Goal: Task Accomplishment & Management: Manage account settings

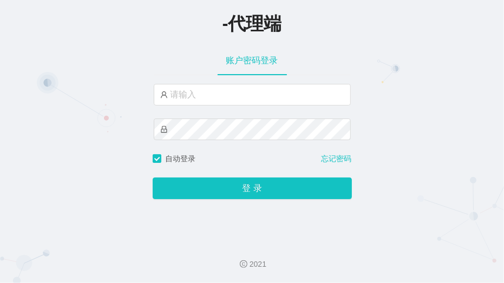
drag, startPoint x: 446, startPoint y: 145, endPoint x: 434, endPoint y: 142, distance: 11.8
click at [446, 145] on div "-代理端 账户密码登录 自动登录 忘记密码 登 录" at bounding box center [252, 116] width 504 height 233
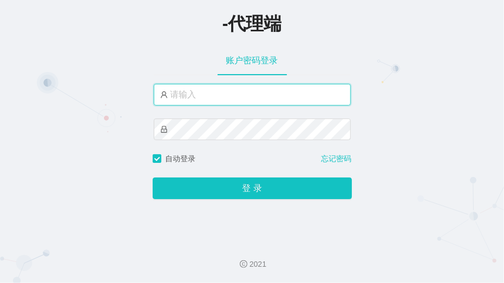
click at [274, 100] on input "text" at bounding box center [252, 95] width 197 height 22
paste input "xiaochun666"
type input "xiaochun666"
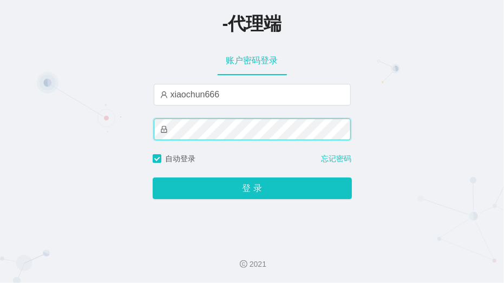
click at [153, 178] on button "登 录" at bounding box center [252, 189] width 199 height 22
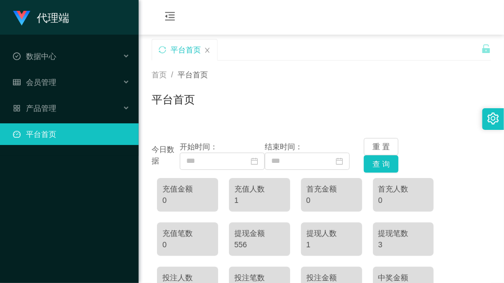
click at [444, 174] on div "充值金额 0 充值人数 1 首充金额 0 首充人数 0 充值笔数 0 提现金额 556 提现人数 1 提现笔数 3 投注人数 1 投注笔数 2 投注金额 93…" at bounding box center [322, 262] width 340 height 178
click at [53, 104] on span "产品管理" at bounding box center [34, 108] width 43 height 9
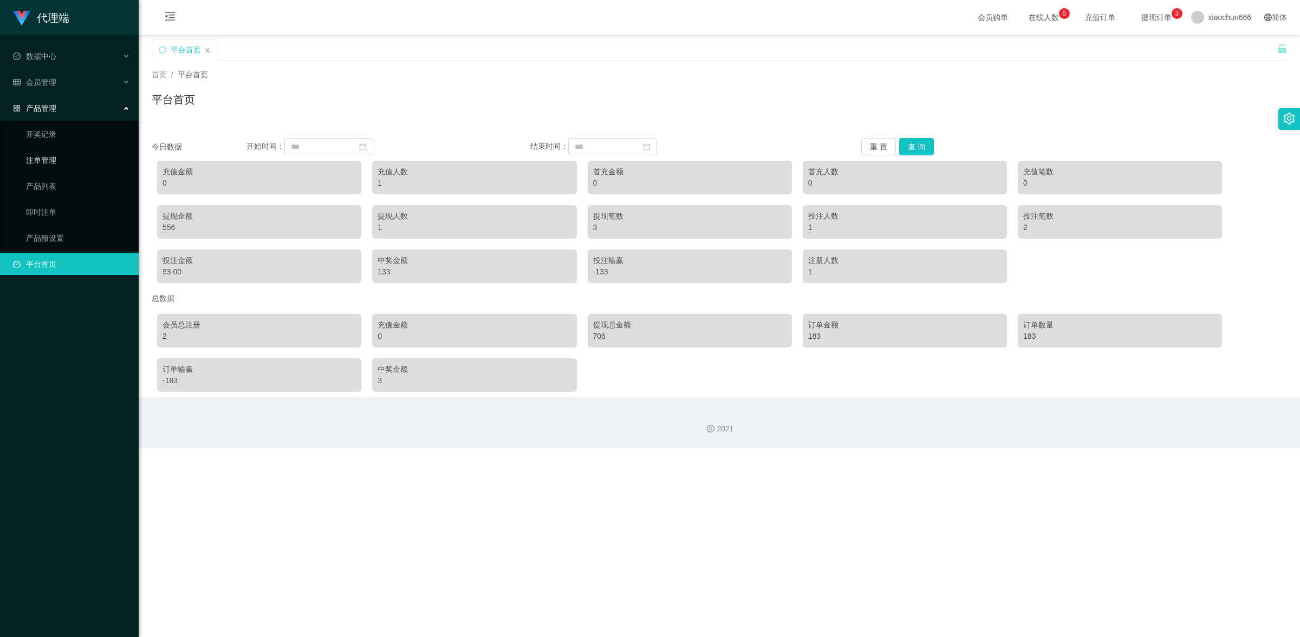
click at [61, 164] on link "注单管理" at bounding box center [78, 160] width 104 height 22
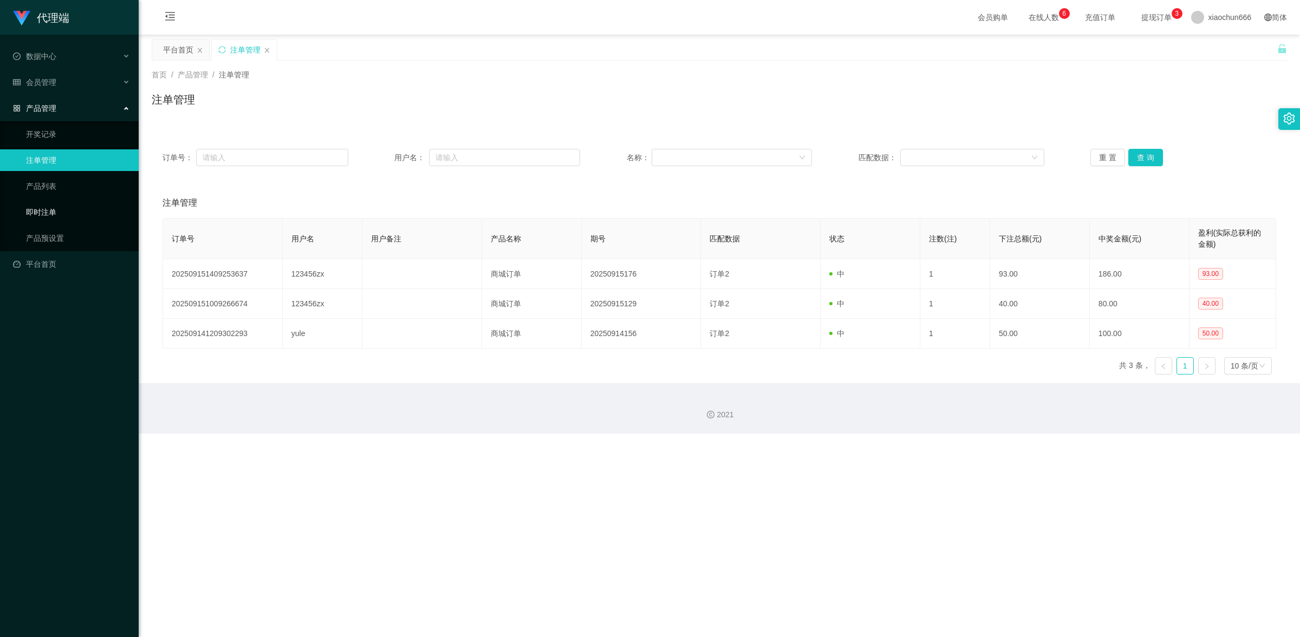
click at [57, 219] on link "即时注单" at bounding box center [78, 212] width 104 height 22
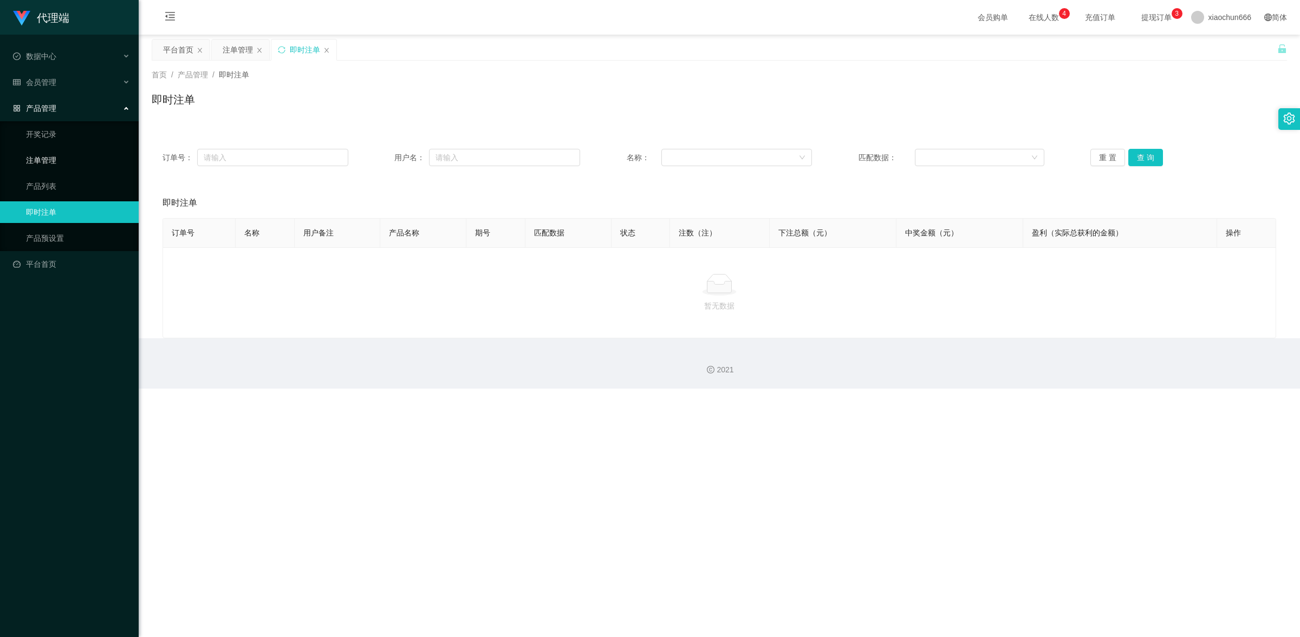
click at [61, 158] on link "注单管理" at bounding box center [78, 160] width 104 height 22
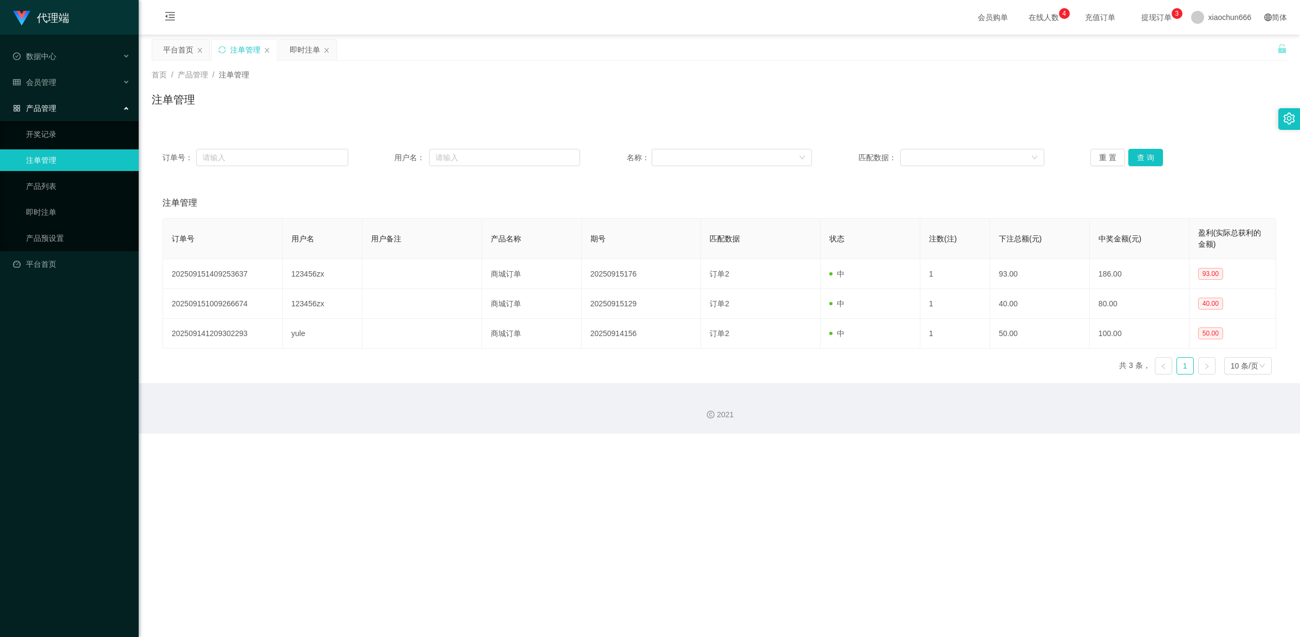
click at [61, 101] on div "产品管理" at bounding box center [69, 108] width 139 height 22
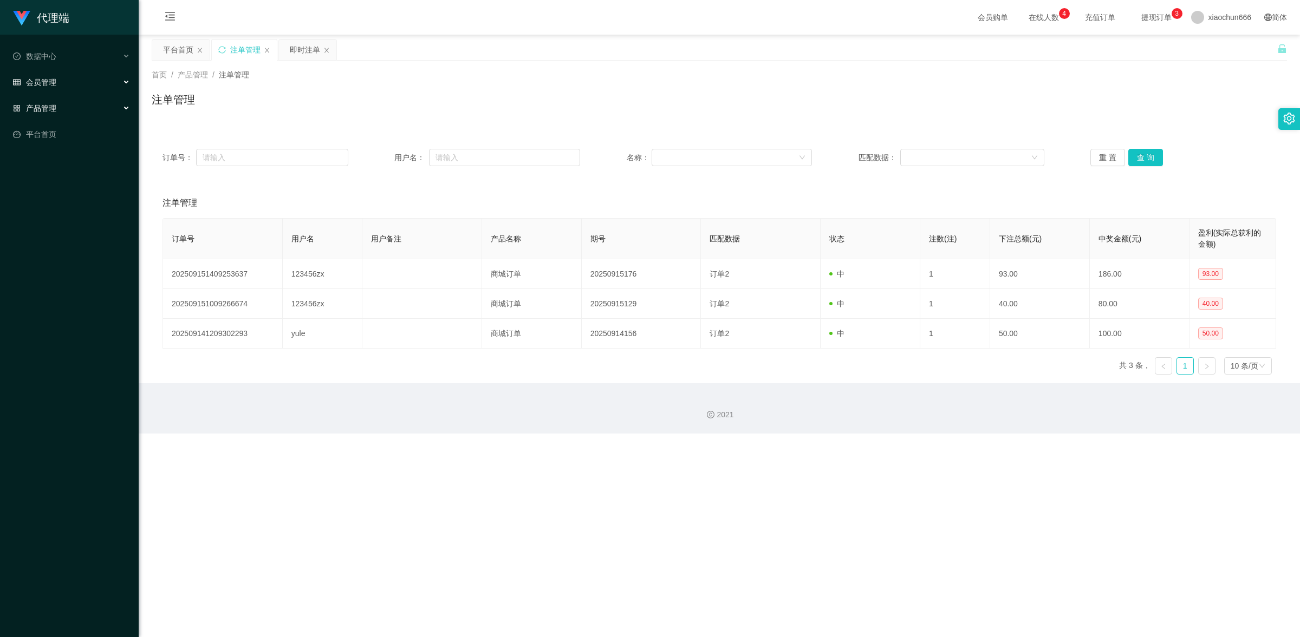
drag, startPoint x: 67, startPoint y: 83, endPoint x: 72, endPoint y: 85, distance: 5.8
click at [67, 83] on div "会员管理" at bounding box center [69, 82] width 139 height 22
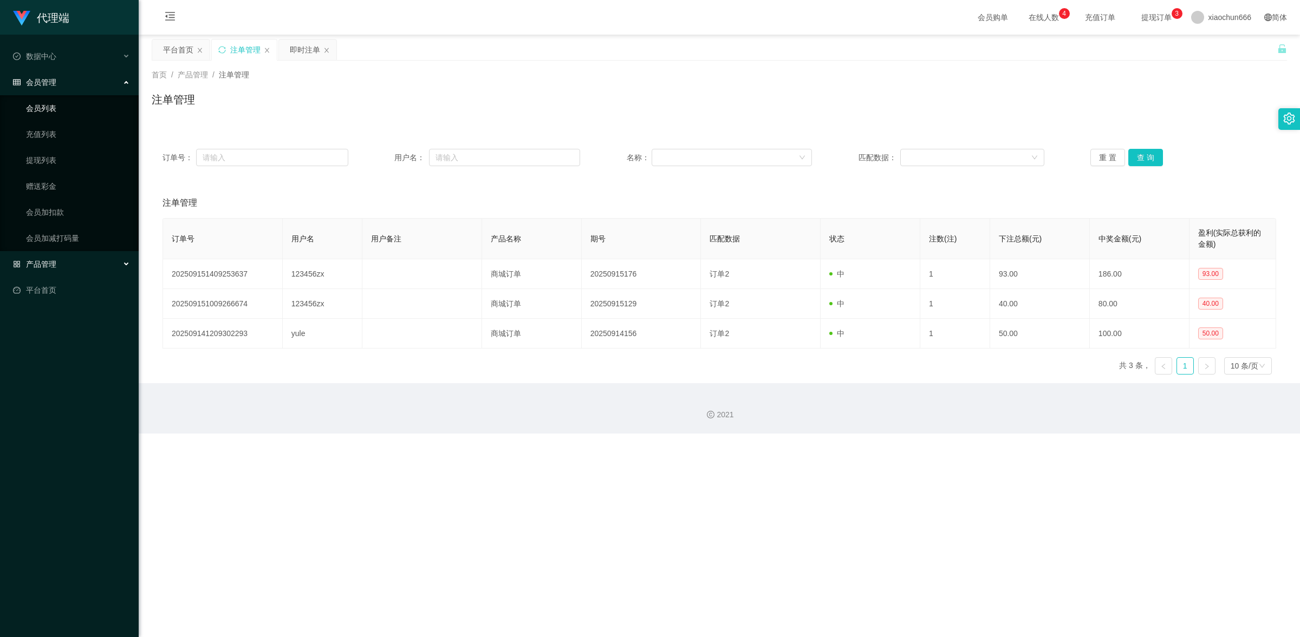
click at [76, 103] on link "会员列表" at bounding box center [78, 108] width 104 height 22
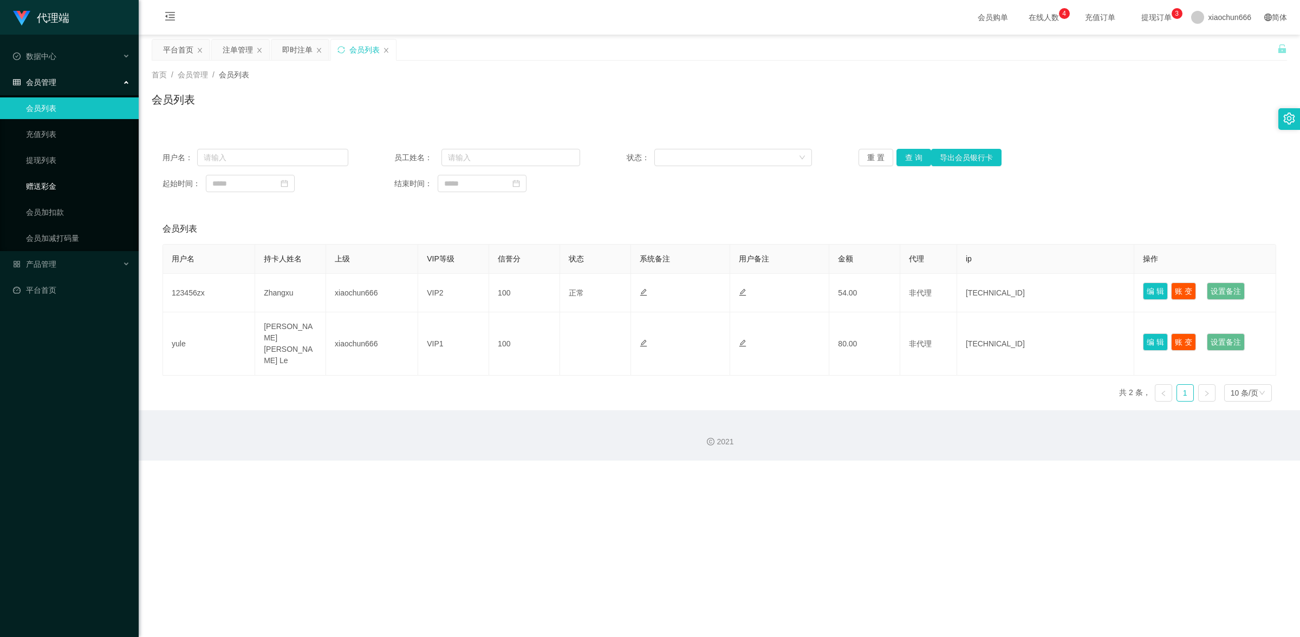
click at [61, 182] on link "赠送彩金" at bounding box center [78, 186] width 104 height 22
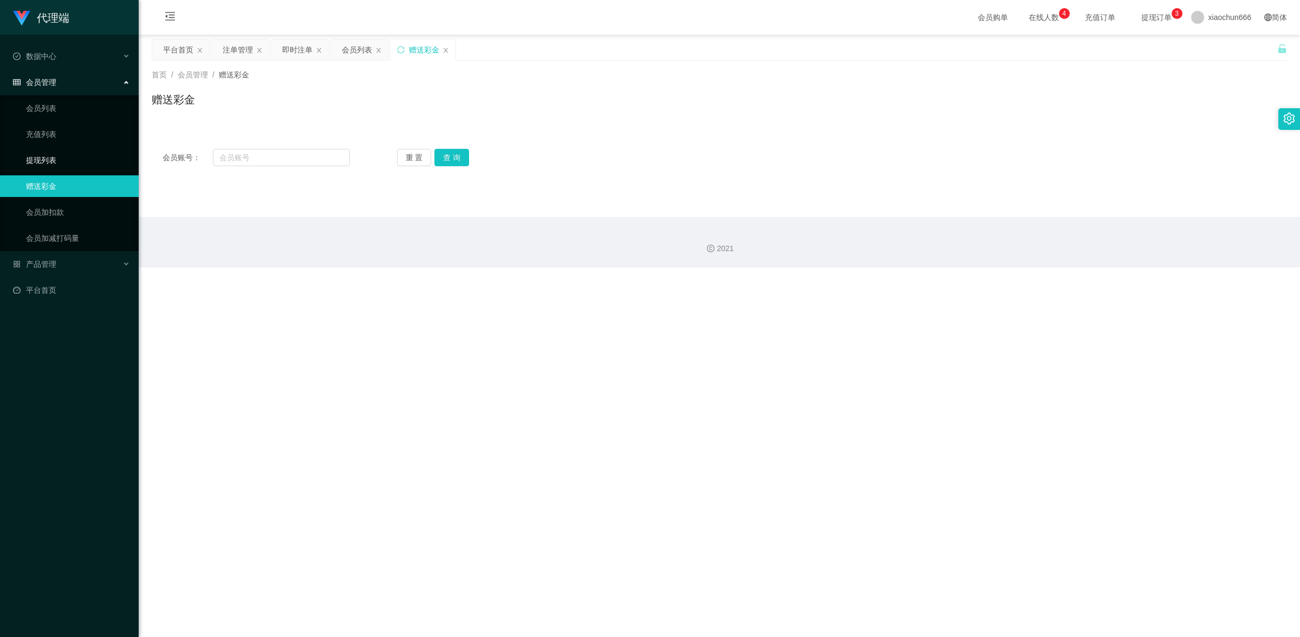
click at [45, 152] on link "提现列表" at bounding box center [78, 160] width 104 height 22
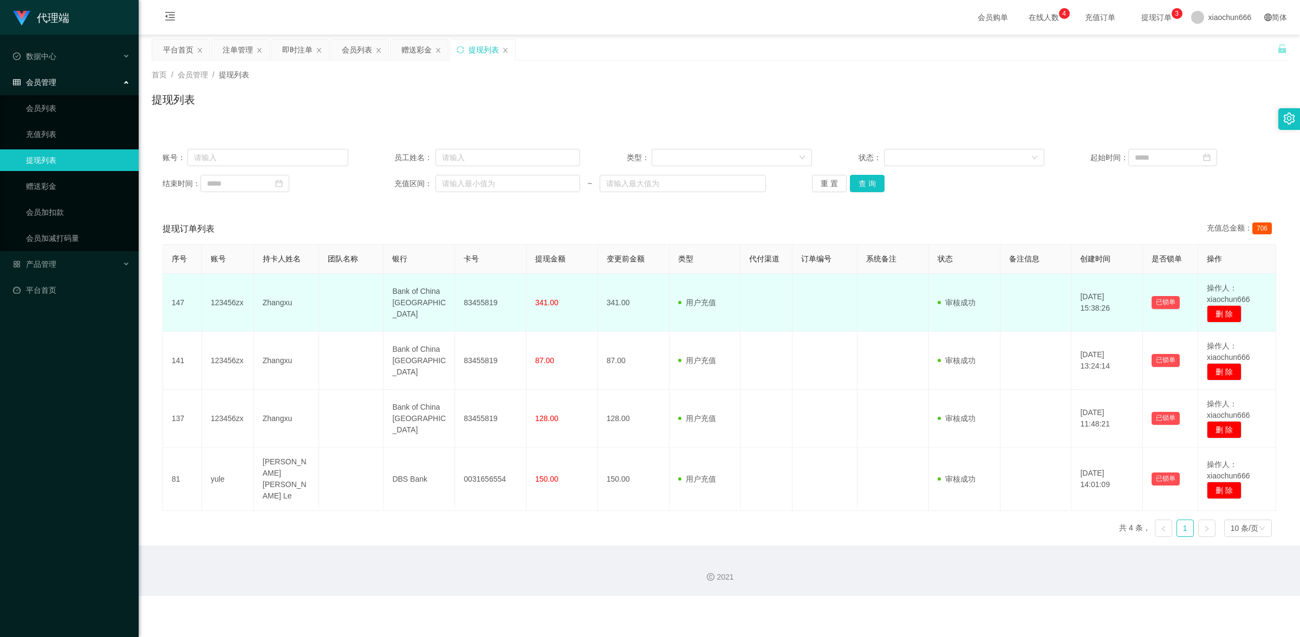
click at [225, 283] on td "123456zx" at bounding box center [228, 303] width 52 height 58
copy td "123456zx"
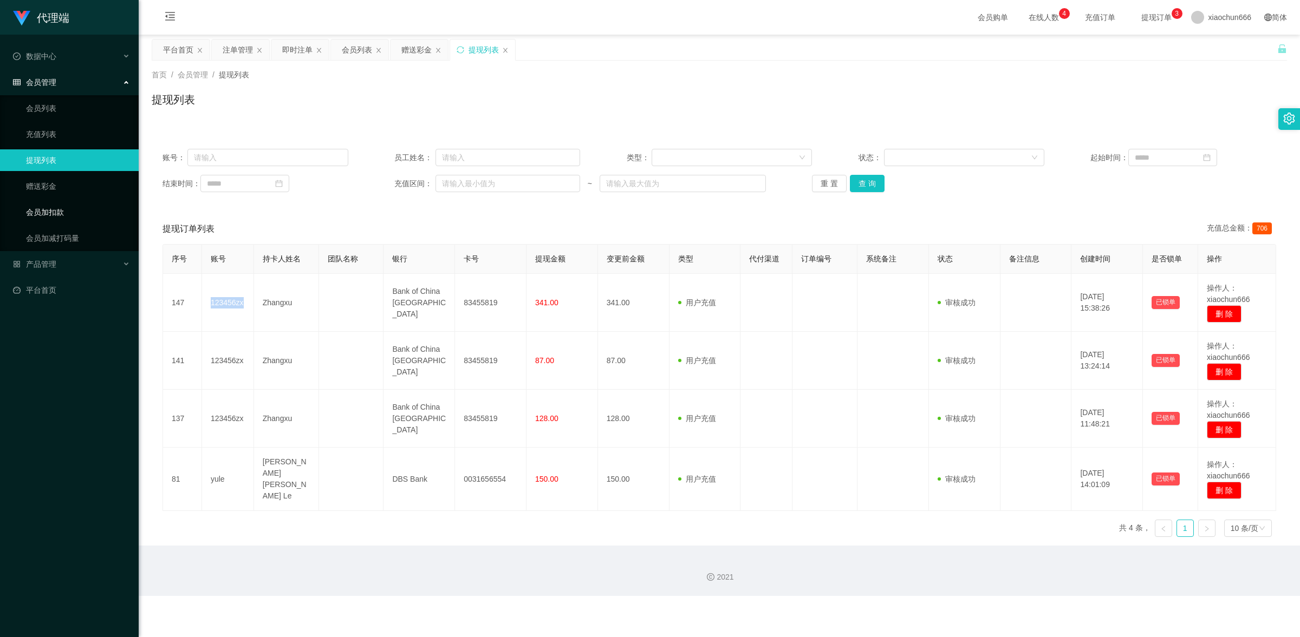
drag, startPoint x: 62, startPoint y: 212, endPoint x: 63, endPoint y: 206, distance: 6.5
click at [62, 212] on link "会员加扣款" at bounding box center [78, 212] width 104 height 22
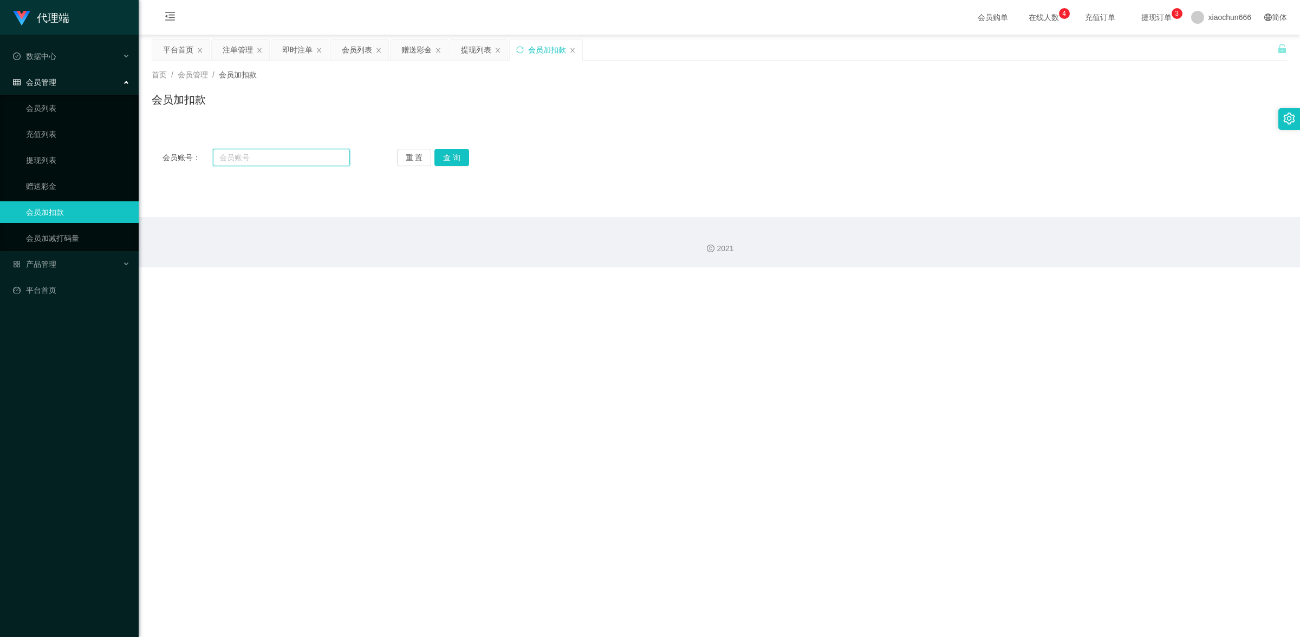
click at [244, 151] on input "text" at bounding box center [281, 157] width 137 height 17
paste input "123456zx"
type input "123456zx"
click at [459, 156] on button "查 询" at bounding box center [451, 157] width 35 height 17
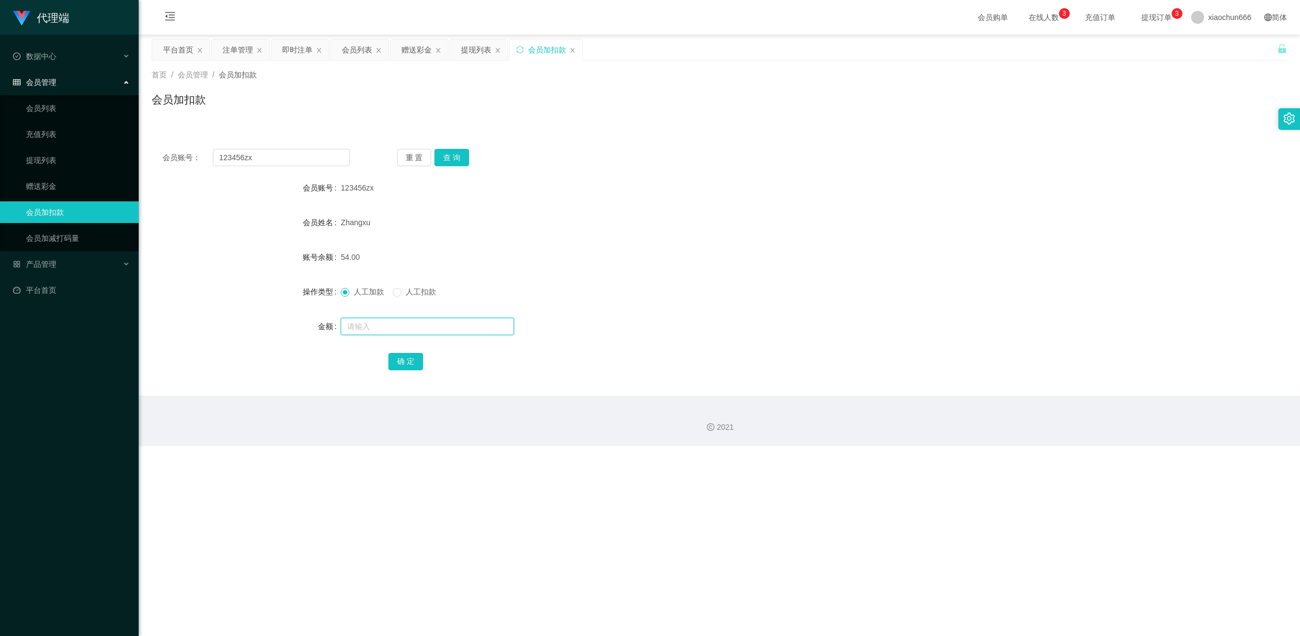
click at [375, 283] on input "text" at bounding box center [427, 326] width 173 height 17
type input "8"
drag, startPoint x: 395, startPoint y: 359, endPoint x: 519, endPoint y: 310, distance: 132.8
click at [395, 283] on button "确 定" at bounding box center [405, 361] width 35 height 17
click at [464, 155] on button "查 询" at bounding box center [451, 157] width 35 height 17
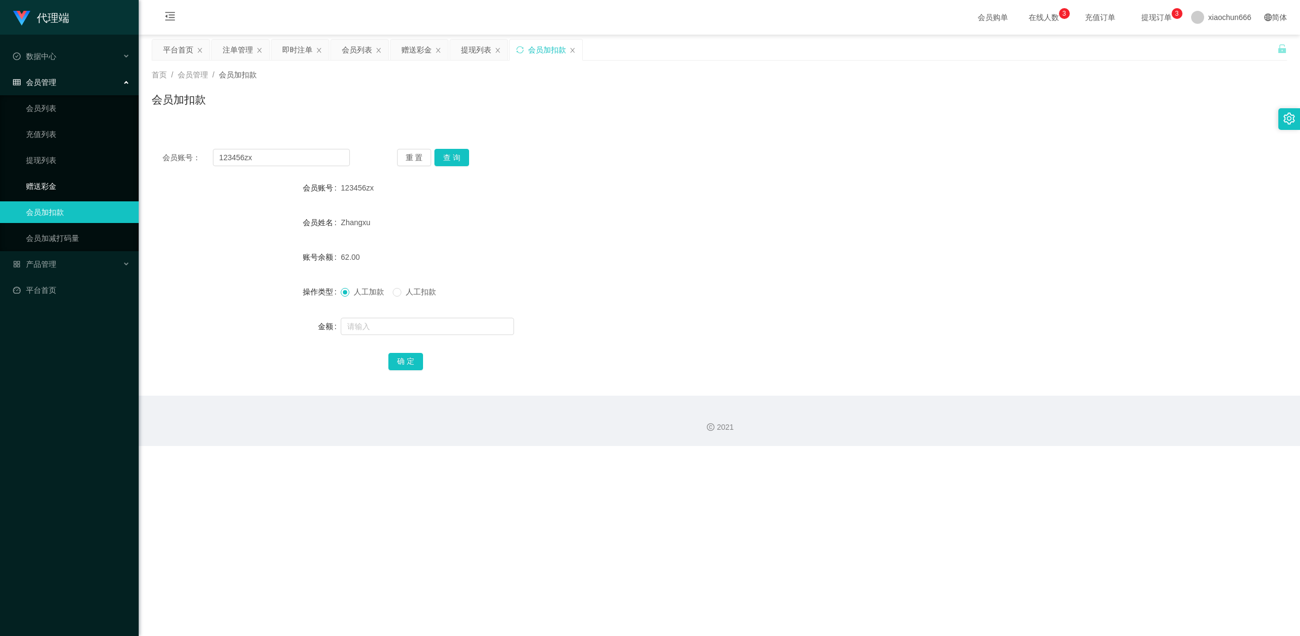
drag, startPoint x: 60, startPoint y: 185, endPoint x: 123, endPoint y: 179, distance: 63.7
click at [60, 185] on link "赠送彩金" at bounding box center [78, 186] width 104 height 22
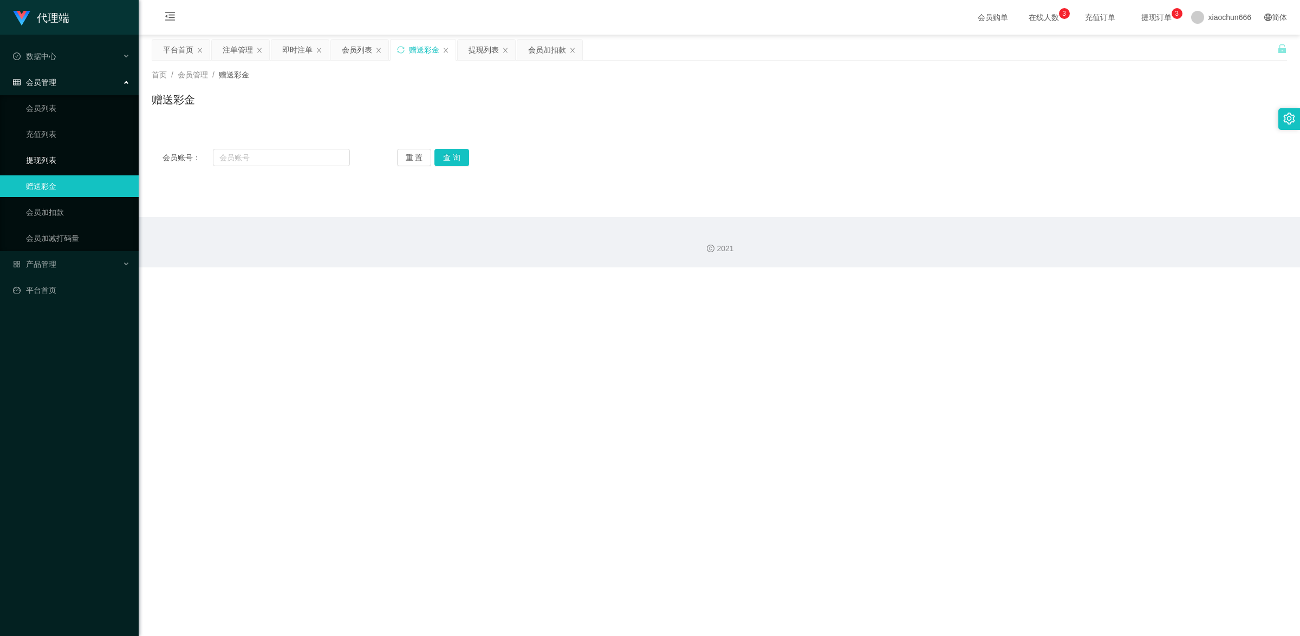
click at [64, 163] on link "提现列表" at bounding box center [78, 160] width 104 height 22
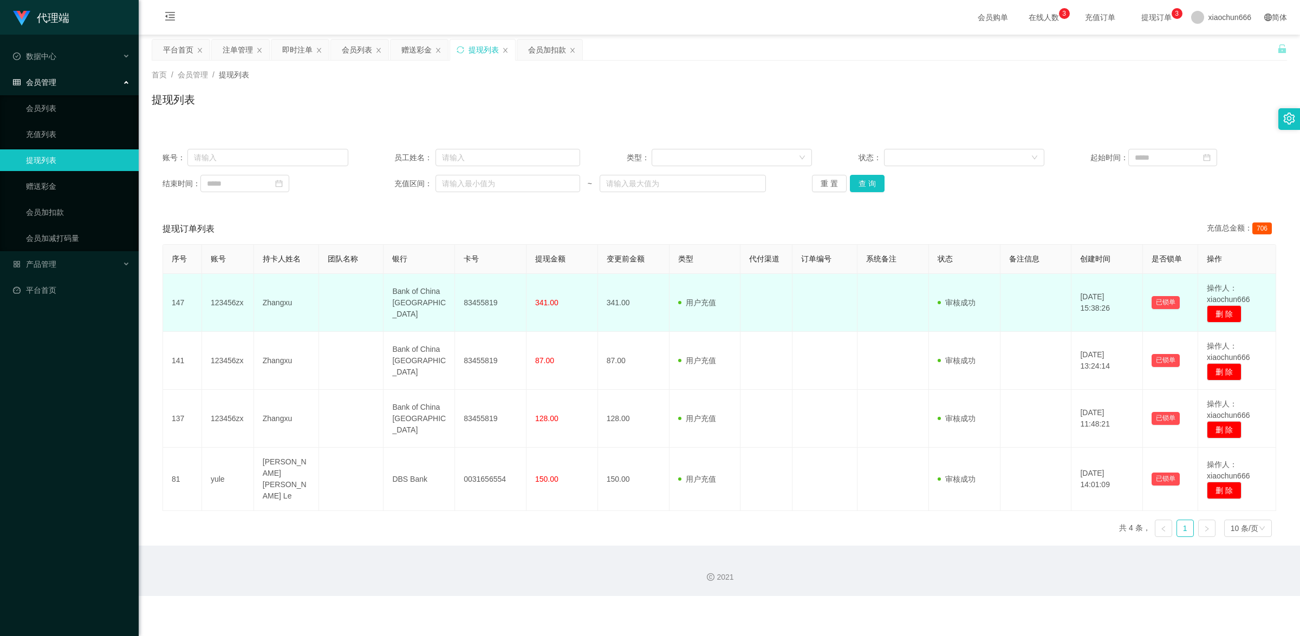
click at [232, 283] on td "123456zx" at bounding box center [228, 303] width 52 height 58
click at [231, 283] on td "123456zx" at bounding box center [228, 303] width 52 height 58
copy td "123456zx"
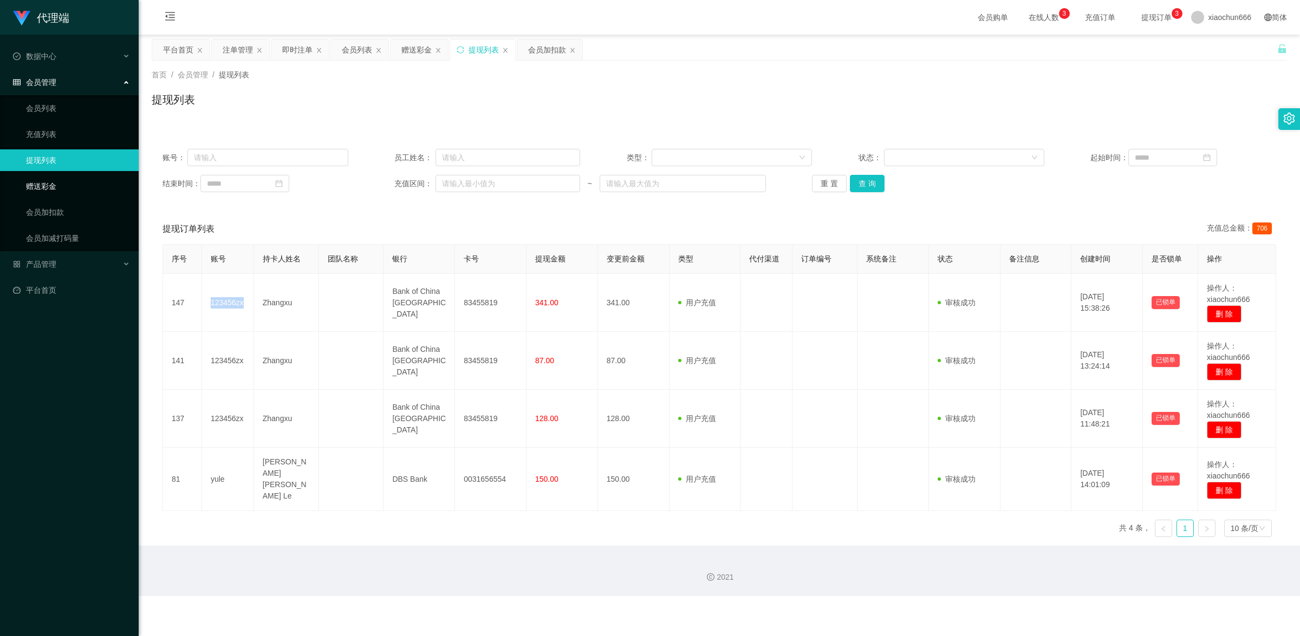
drag, startPoint x: 68, startPoint y: 187, endPoint x: 103, endPoint y: 187, distance: 34.7
click at [68, 187] on link "赠送彩金" at bounding box center [78, 186] width 104 height 22
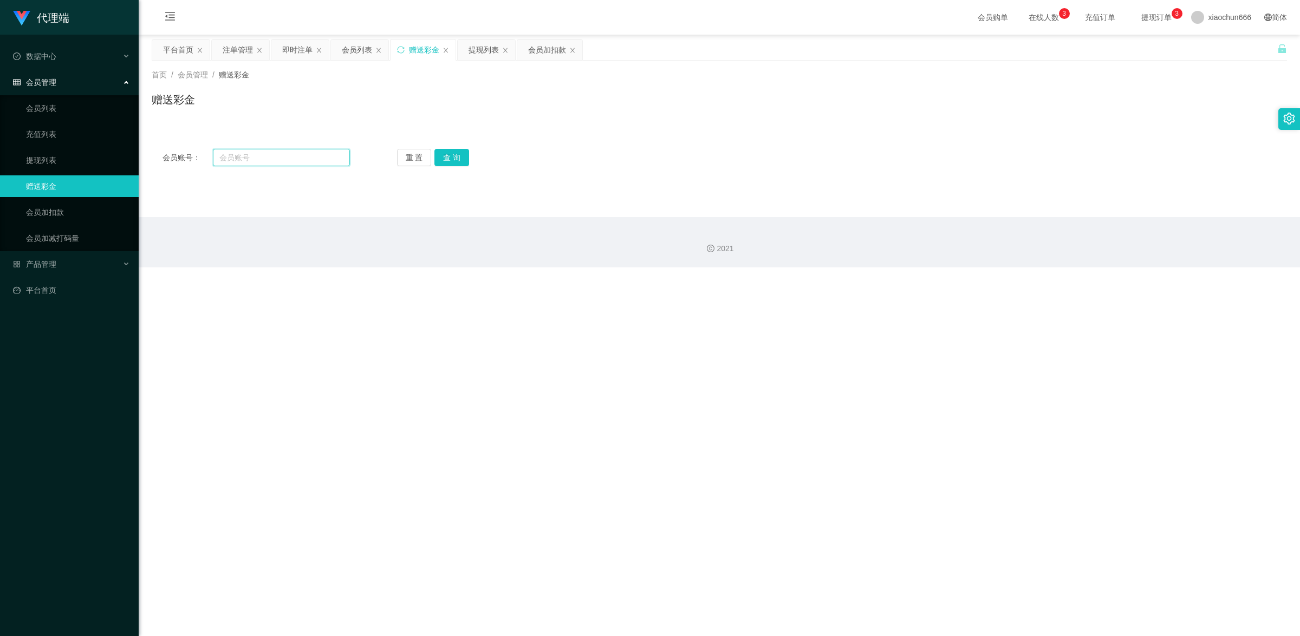
click at [279, 164] on input "text" at bounding box center [281, 157] width 137 height 17
paste input "123456zx"
type input "123456zx"
click at [439, 157] on button "查 询" at bounding box center [451, 157] width 35 height 17
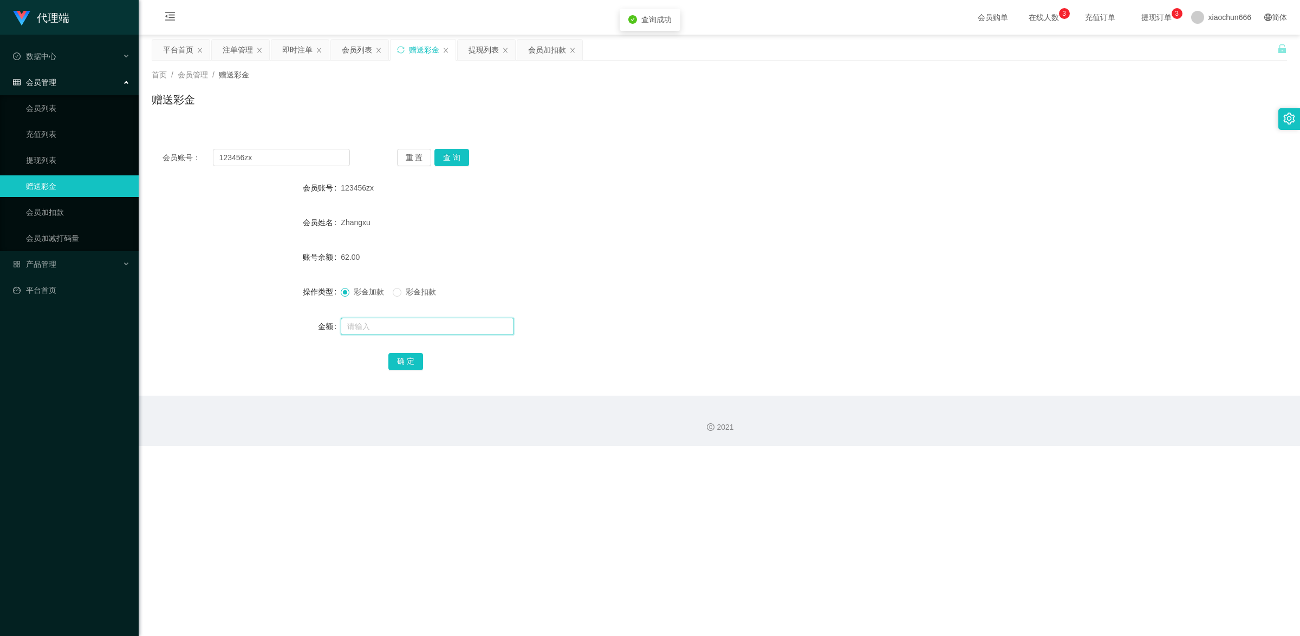
click at [399, 283] on input "text" at bounding box center [427, 326] width 173 height 17
type input "8"
drag, startPoint x: 403, startPoint y: 359, endPoint x: 418, endPoint y: 359, distance: 14.1
click at [403, 283] on button "确 定" at bounding box center [405, 361] width 35 height 17
click at [375, 283] on input "text" at bounding box center [427, 326] width 173 height 17
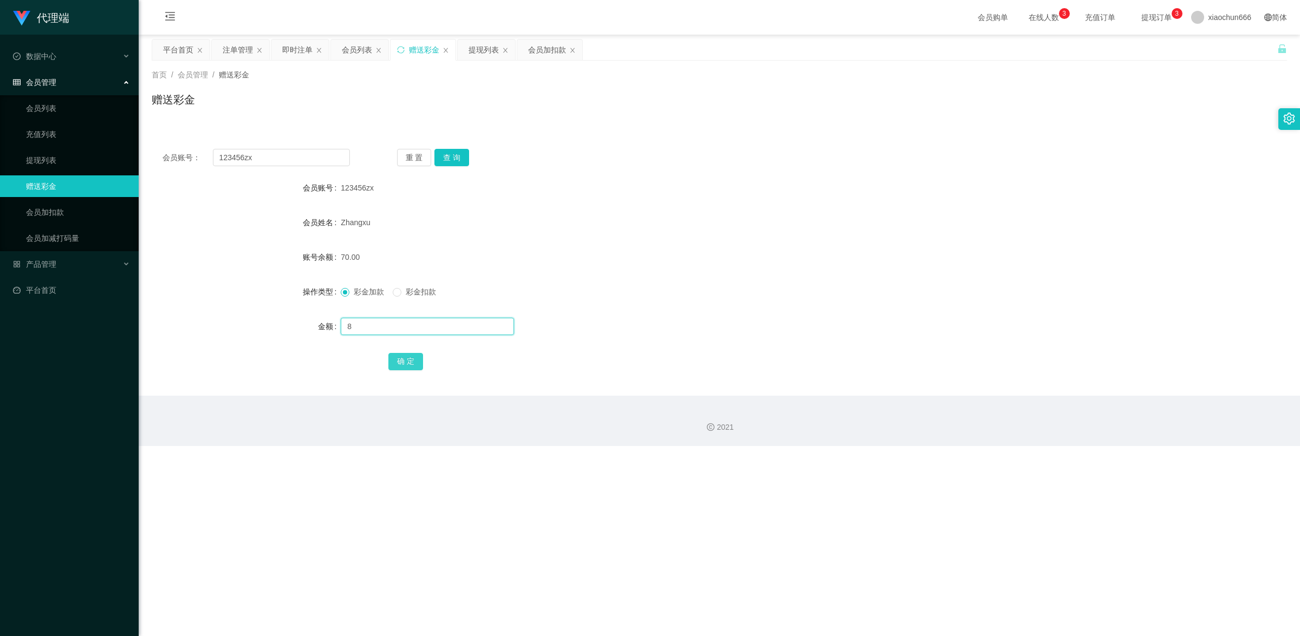
type input "8"
click at [413, 283] on button "确 定" at bounding box center [405, 361] width 35 height 17
click at [411, 283] on input "text" at bounding box center [427, 326] width 173 height 17
type input "8"
drag, startPoint x: 412, startPoint y: 356, endPoint x: 622, endPoint y: 284, distance: 221.5
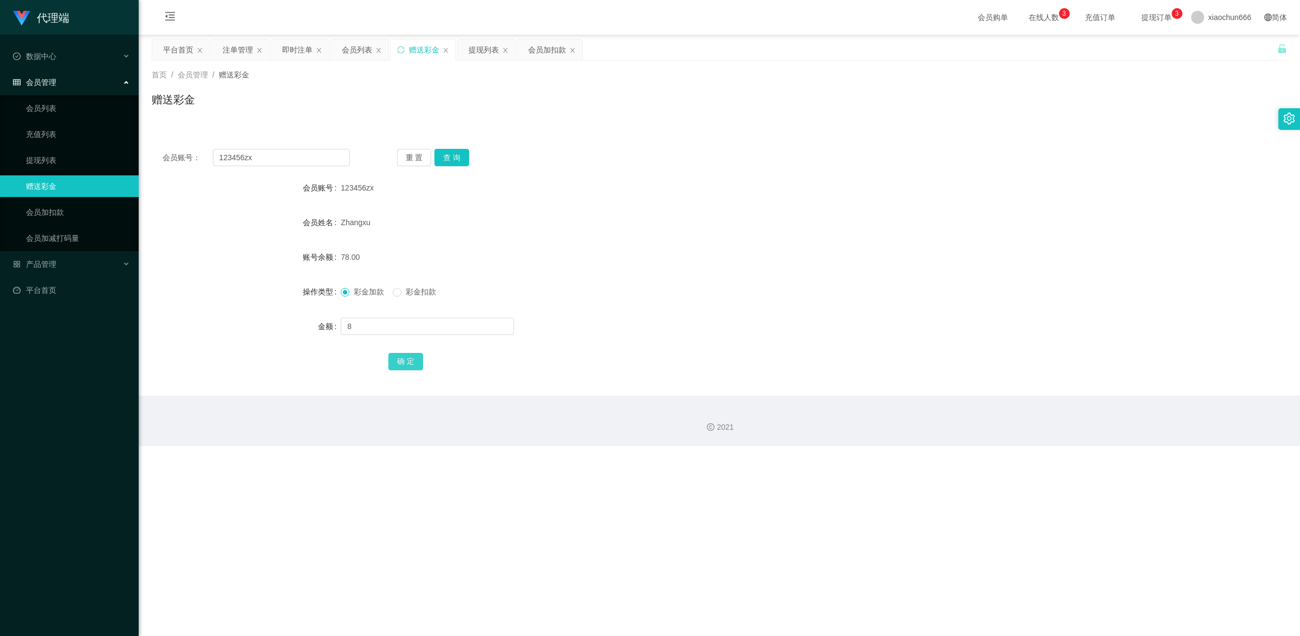
click at [412, 283] on button "确 定" at bounding box center [405, 361] width 35 height 17
click at [422, 283] on input "text" at bounding box center [427, 326] width 173 height 17
type input "8"
click at [413, 283] on button "确 定" at bounding box center [405, 361] width 35 height 17
click at [450, 166] on button "查 询" at bounding box center [451, 157] width 35 height 17
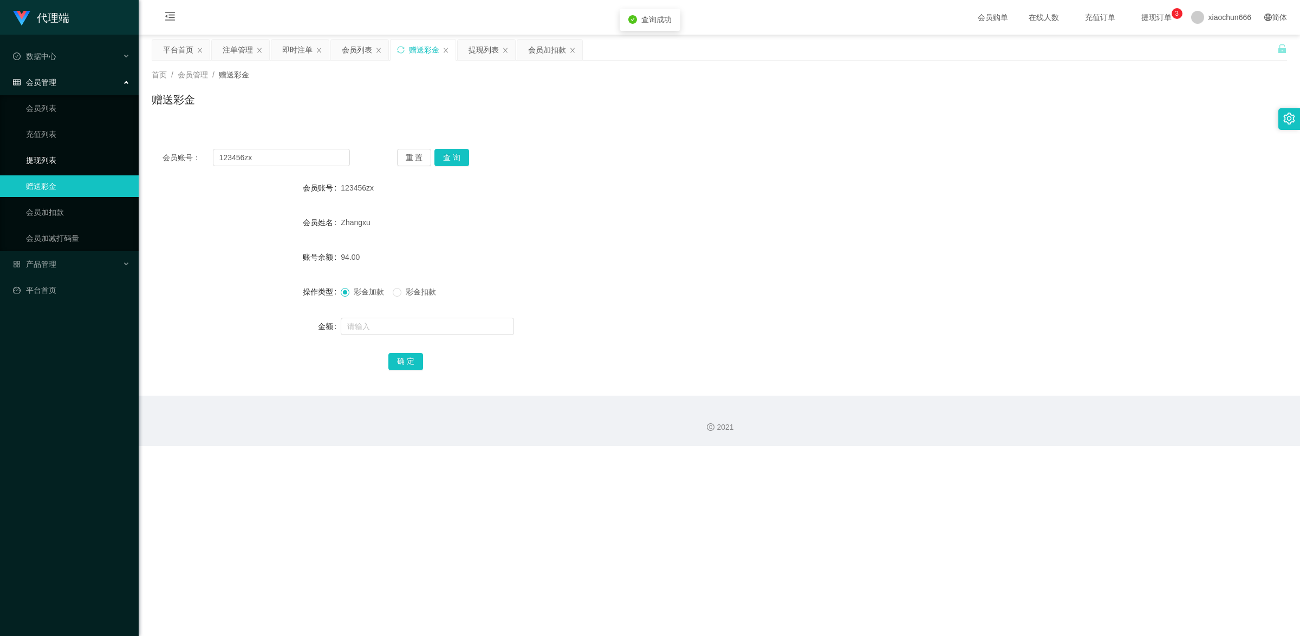
click at [31, 166] on link "提现列表" at bounding box center [78, 160] width 104 height 22
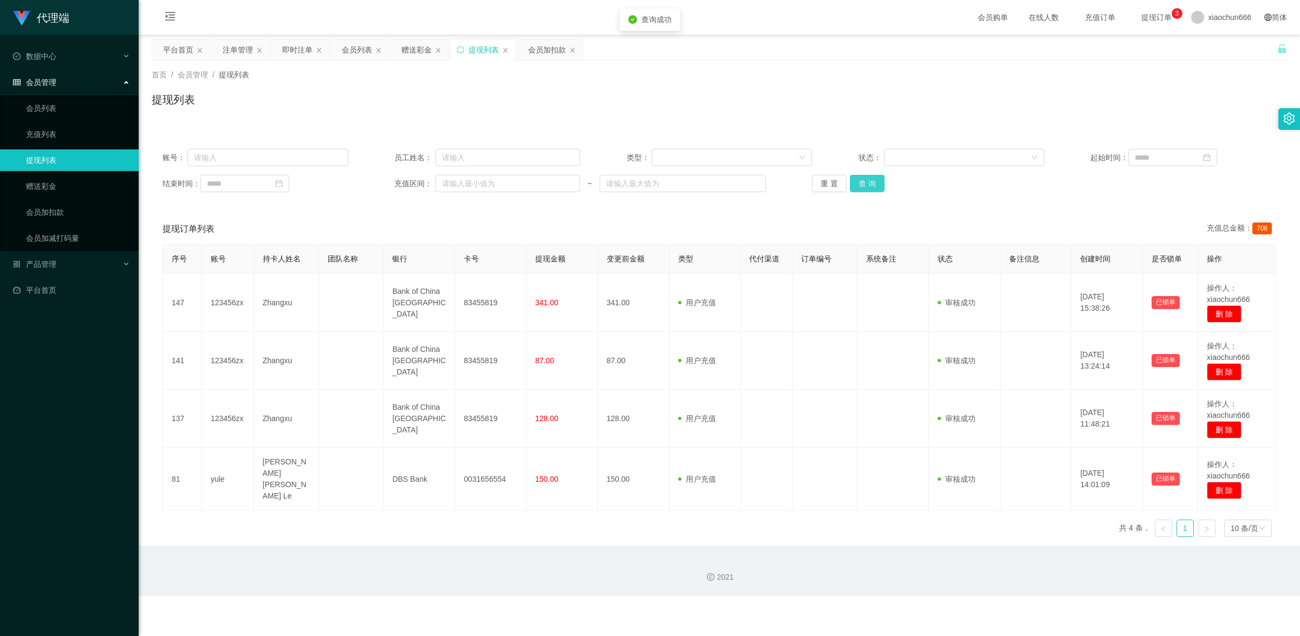
click at [504, 187] on button "查 询" at bounding box center [867, 183] width 35 height 17
click at [62, 180] on link "赠送彩金" at bounding box center [78, 186] width 104 height 22
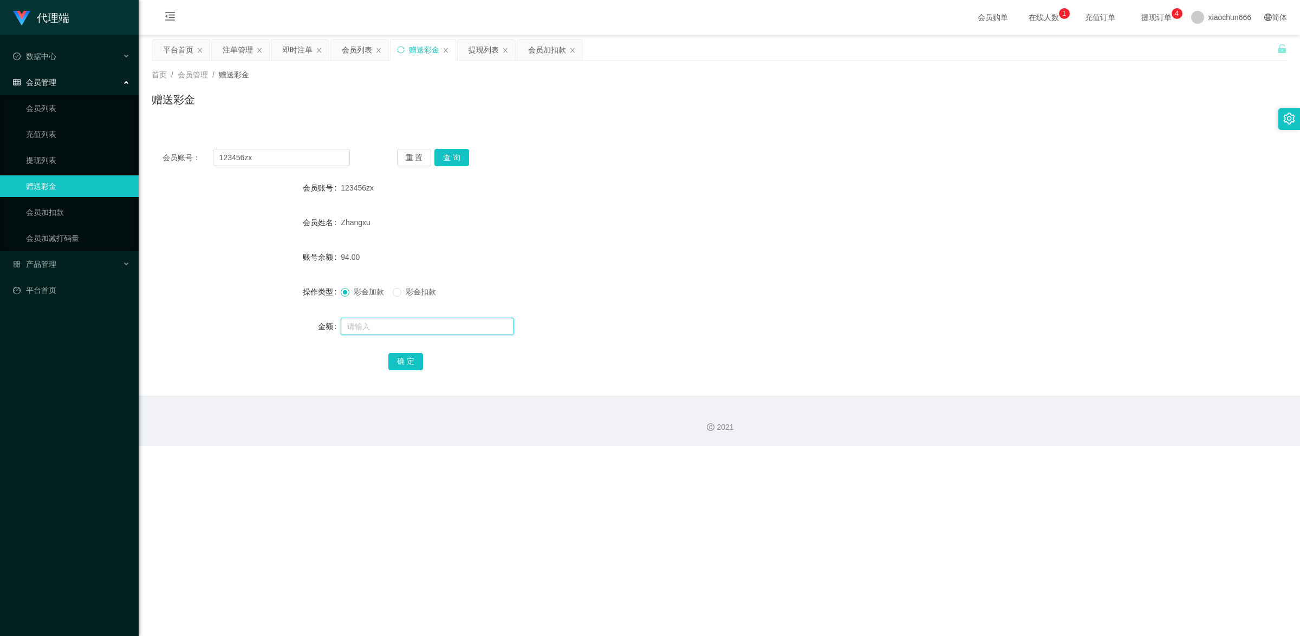
drag, startPoint x: 366, startPoint y: 325, endPoint x: 379, endPoint y: 325, distance: 13.5
click at [366, 283] on input "text" at bounding box center [427, 326] width 173 height 17
type input "8"
drag, startPoint x: 406, startPoint y: 366, endPoint x: 464, endPoint y: 351, distance: 59.9
click at [406, 283] on button "确 定" at bounding box center [405, 361] width 35 height 17
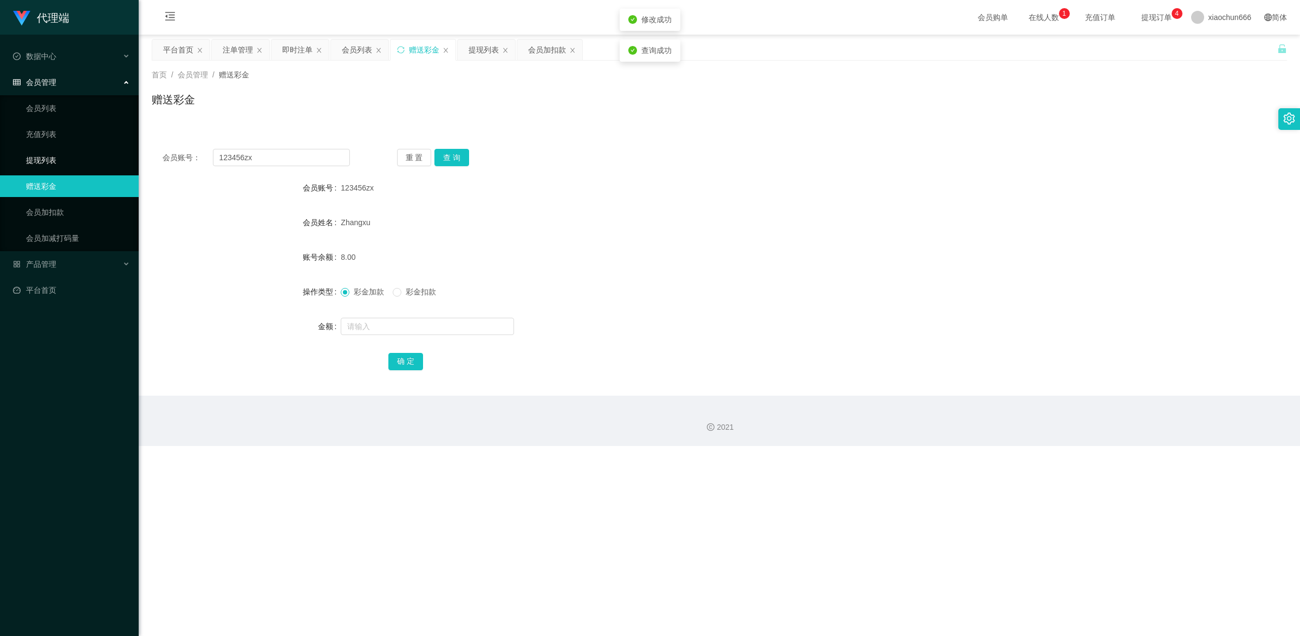
click at [66, 164] on link "提现列表" at bounding box center [78, 160] width 104 height 22
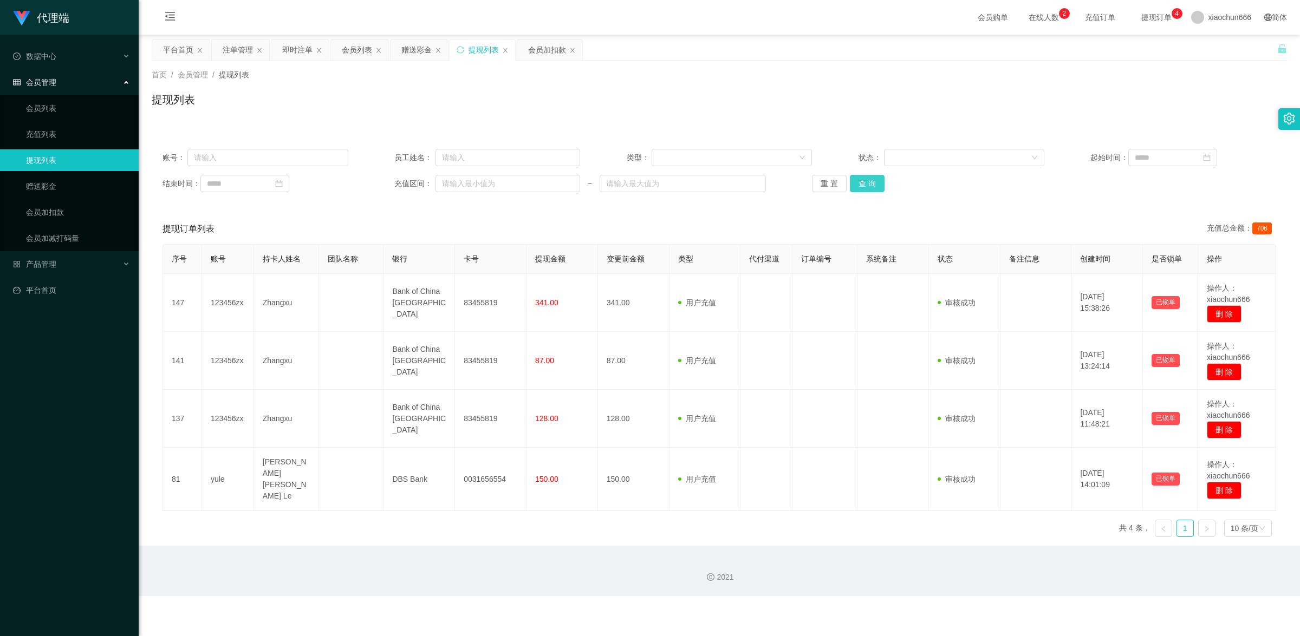
click at [504, 184] on button "查 询" at bounding box center [867, 183] width 35 height 17
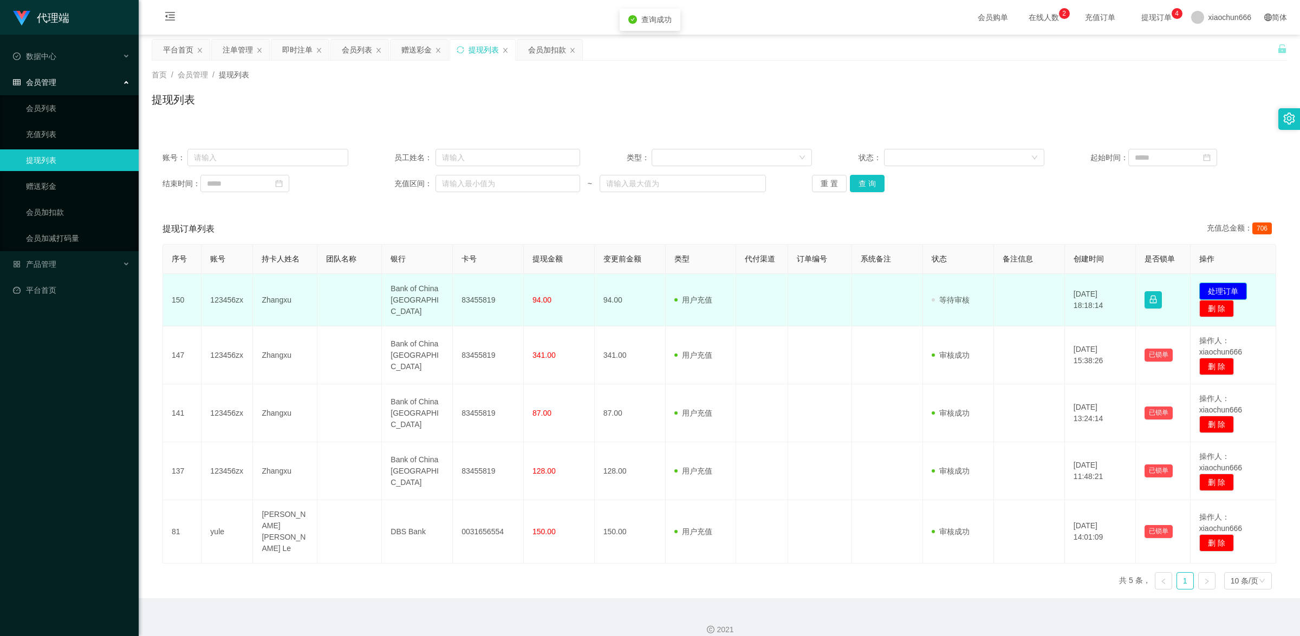
click at [504, 283] on button "处理订单" at bounding box center [1223, 291] width 48 height 17
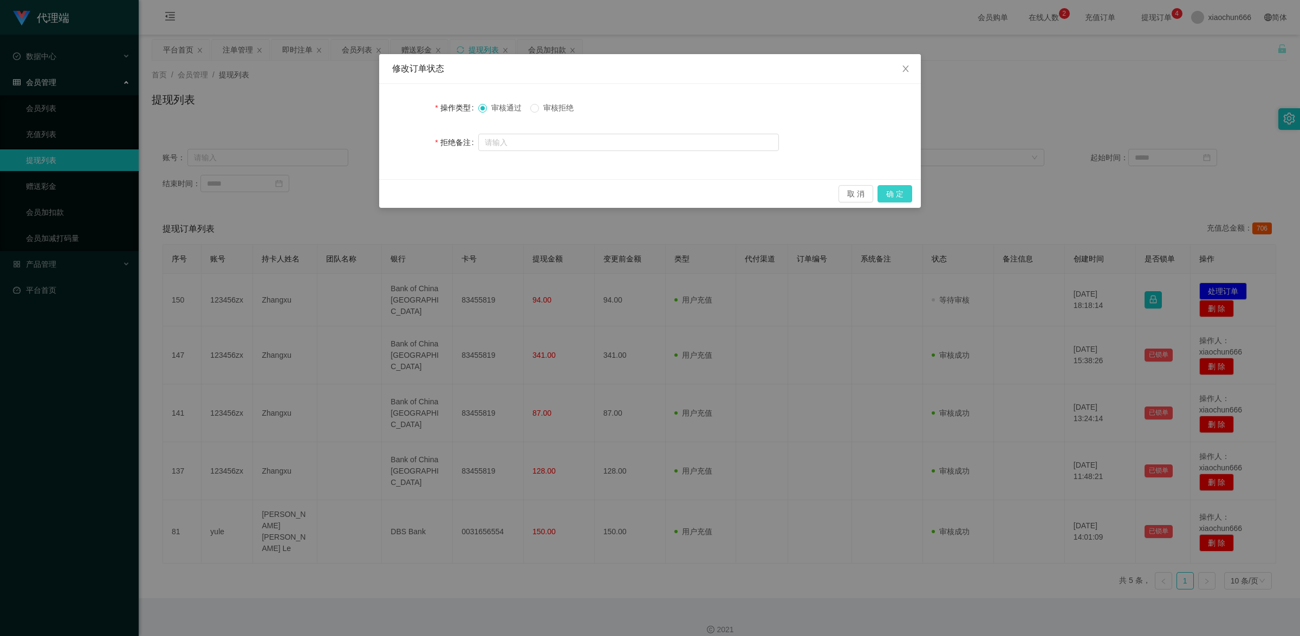
click at [504, 197] on button "确 定" at bounding box center [894, 193] width 35 height 17
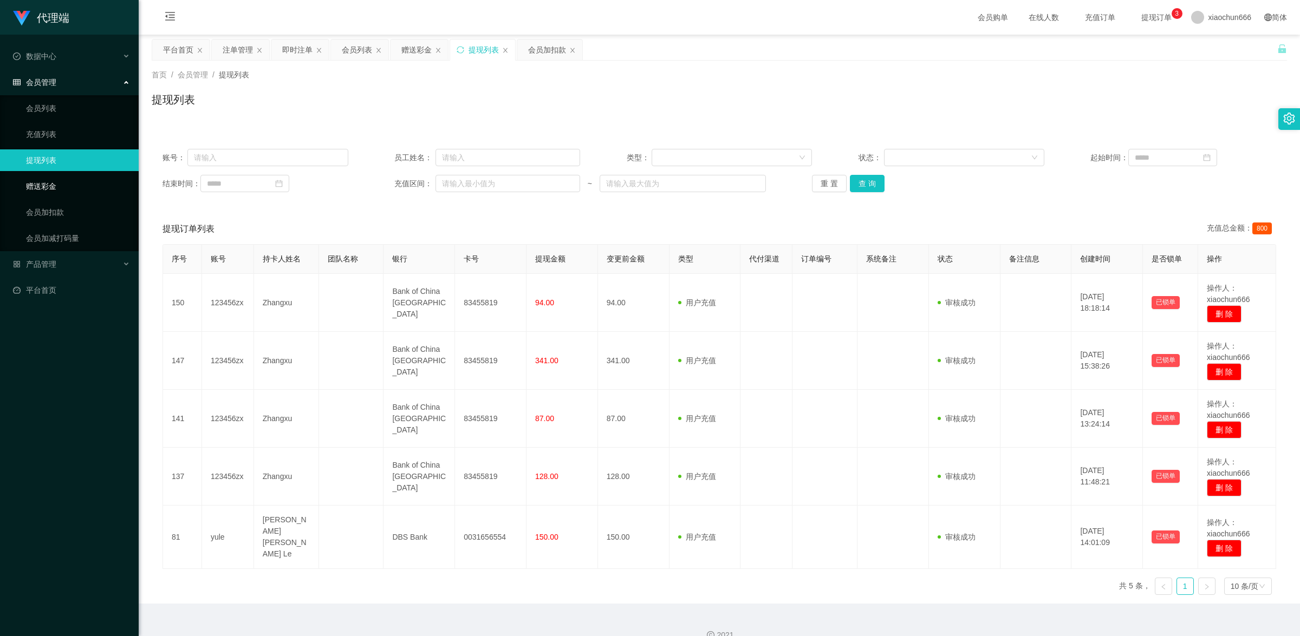
click at [66, 187] on link "赠送彩金" at bounding box center [78, 186] width 104 height 22
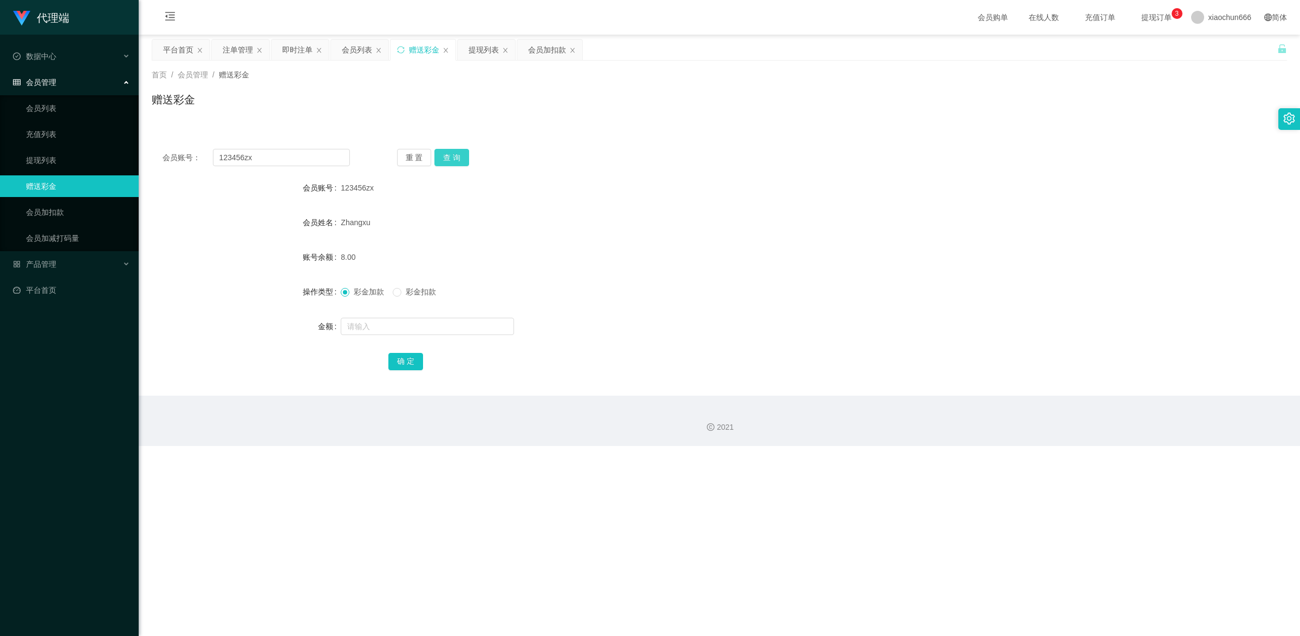
click at [453, 156] on button "查 询" at bounding box center [451, 157] width 35 height 17
click at [387, 283] on input "text" at bounding box center [427, 326] width 173 height 17
type input "8"
click at [415, 283] on button "确 定" at bounding box center [405, 361] width 35 height 17
click at [458, 160] on button "查 询" at bounding box center [451, 157] width 35 height 17
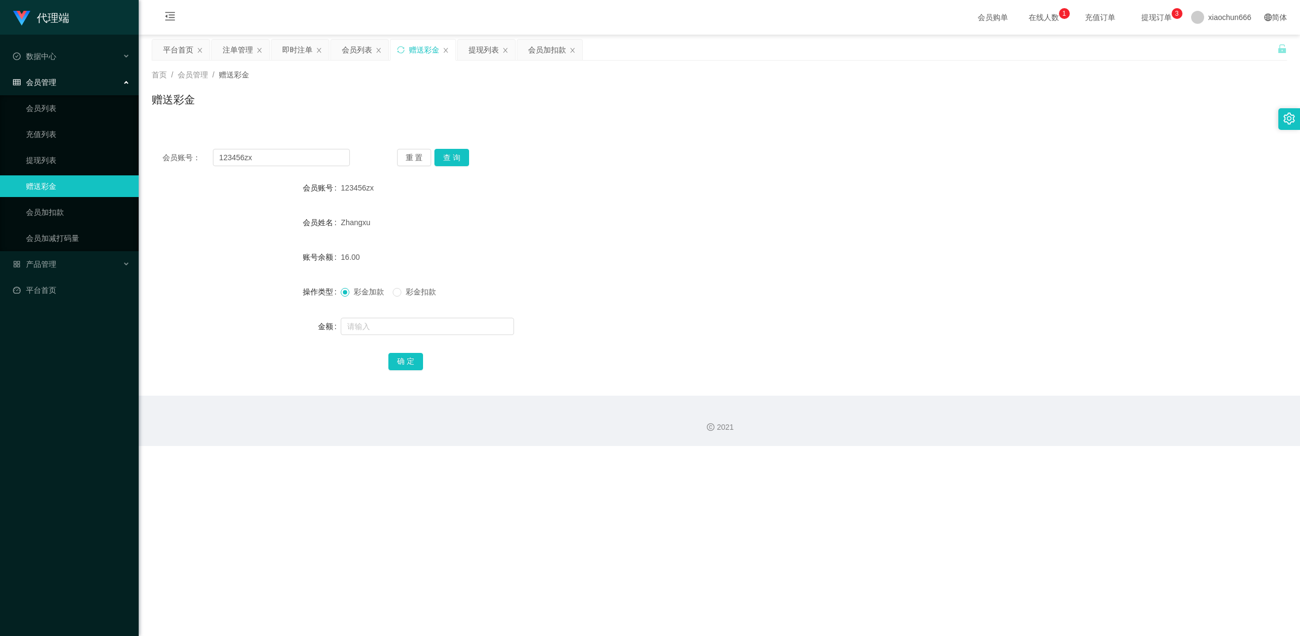
click at [397, 283] on div at bounding box center [672, 327] width 662 height 22
click at [397, 283] on input "text" at bounding box center [427, 326] width 173 height 17
type input "8"
click at [410, 283] on button "确 定" at bounding box center [405, 361] width 35 height 17
click at [307, 160] on input "123456zx" at bounding box center [281, 157] width 137 height 17
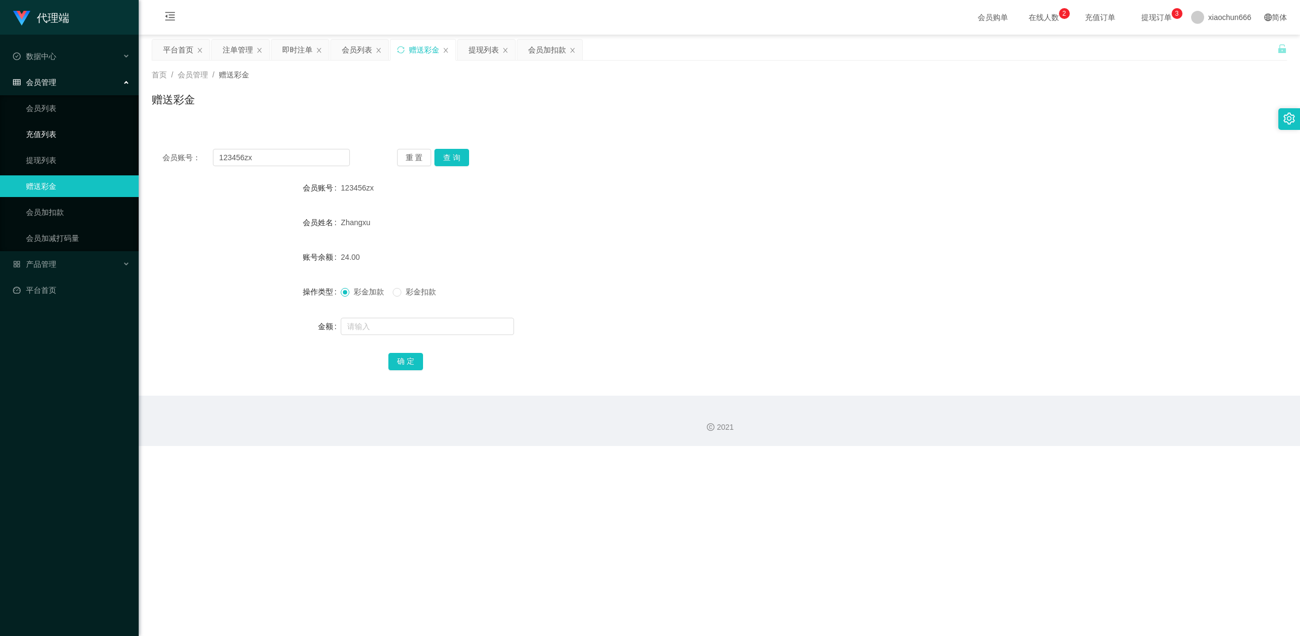
click at [74, 142] on link "充值列表" at bounding box center [78, 134] width 104 height 22
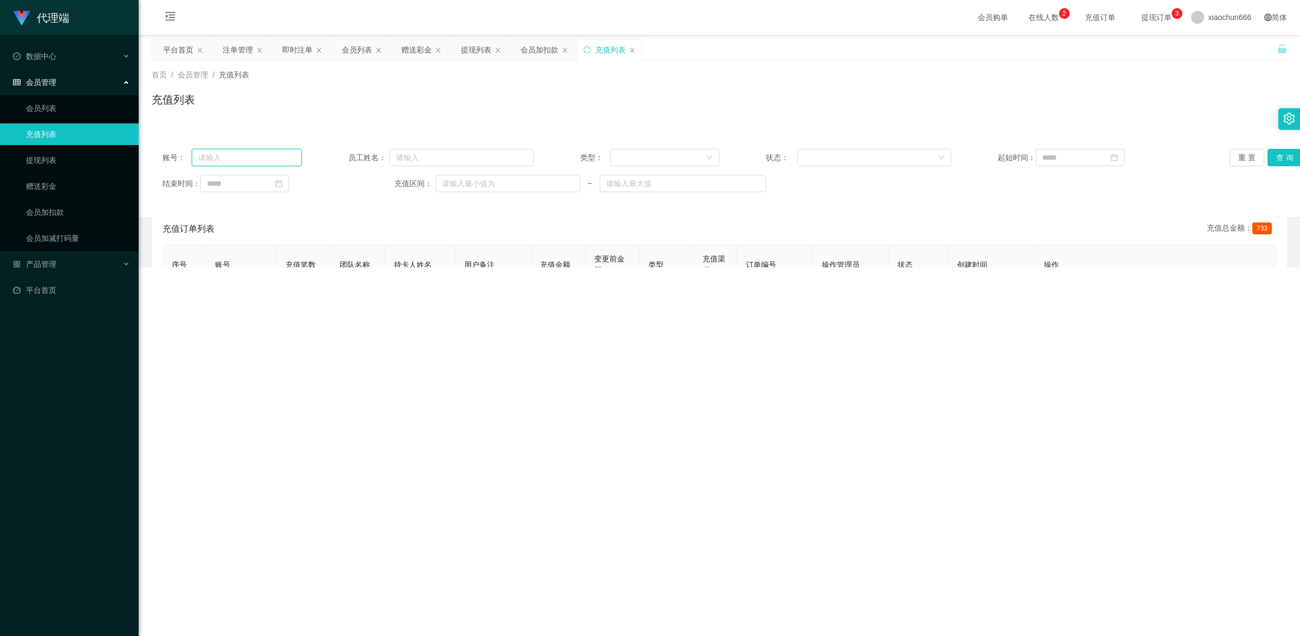
click at [266, 154] on input "text" at bounding box center [247, 157] width 110 height 17
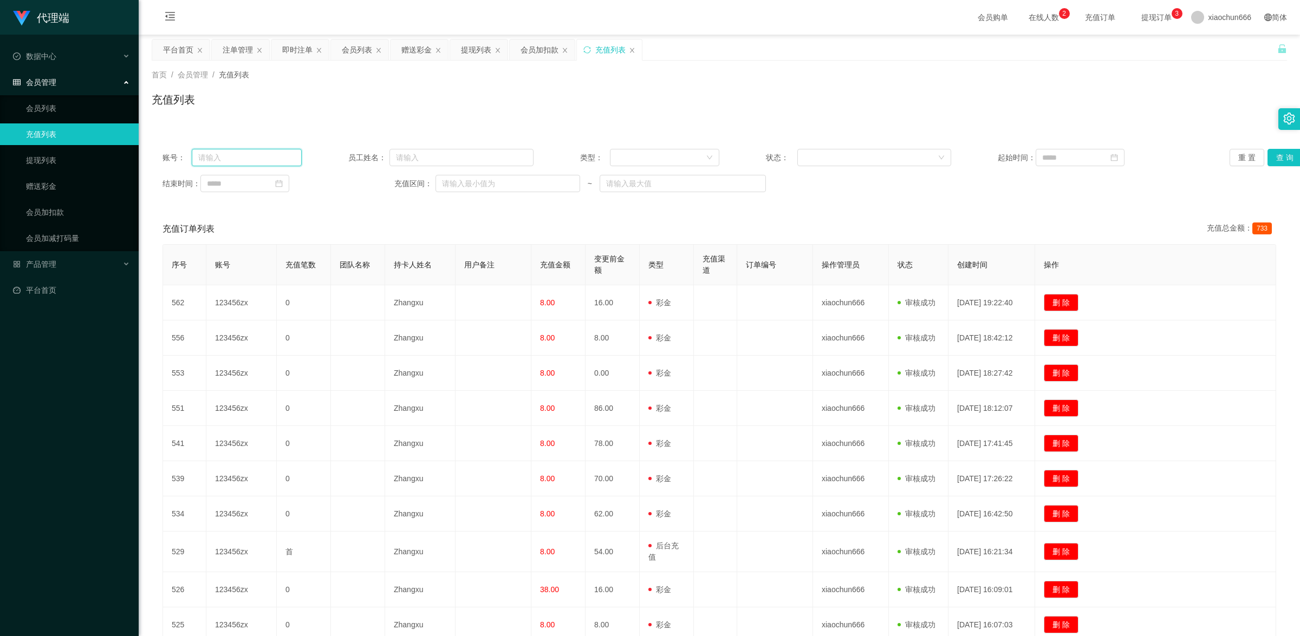
paste input "zhan"
type input "zhan"
click at [504, 149] on button "查 询" at bounding box center [1284, 157] width 35 height 17
click at [41, 159] on link "提现列表" at bounding box center [78, 160] width 104 height 22
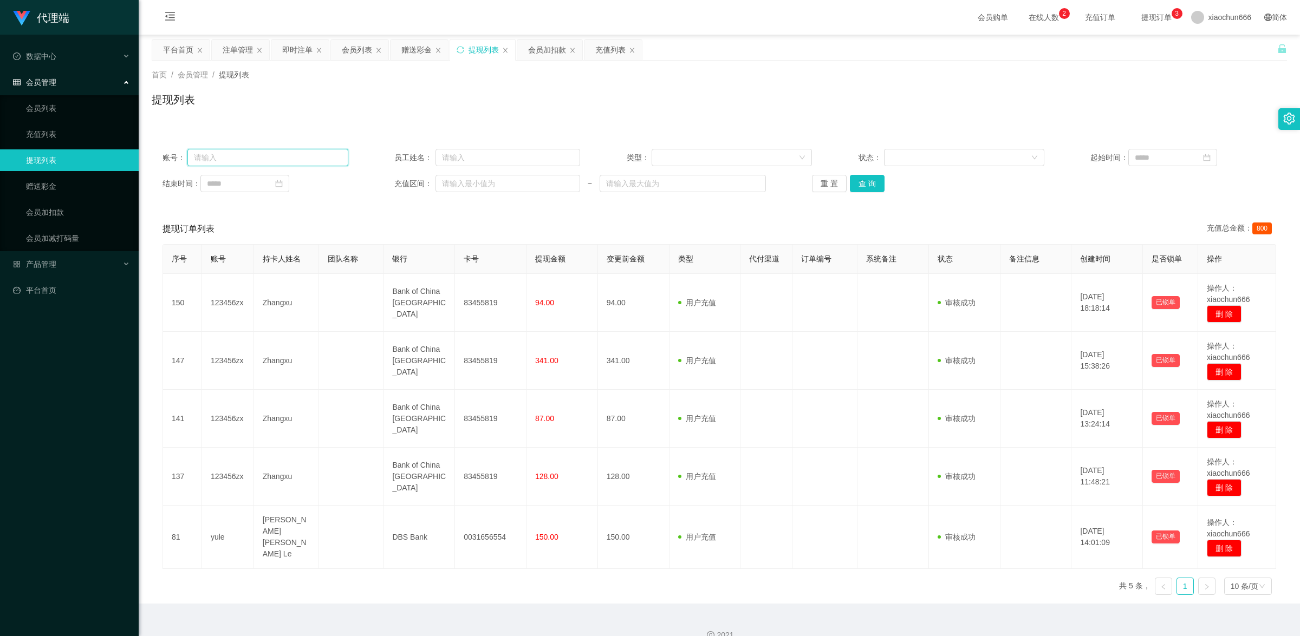
click at [269, 161] on input "text" at bounding box center [267, 157] width 160 height 17
paste input "zhan"
click at [504, 185] on button "查 询" at bounding box center [867, 183] width 35 height 17
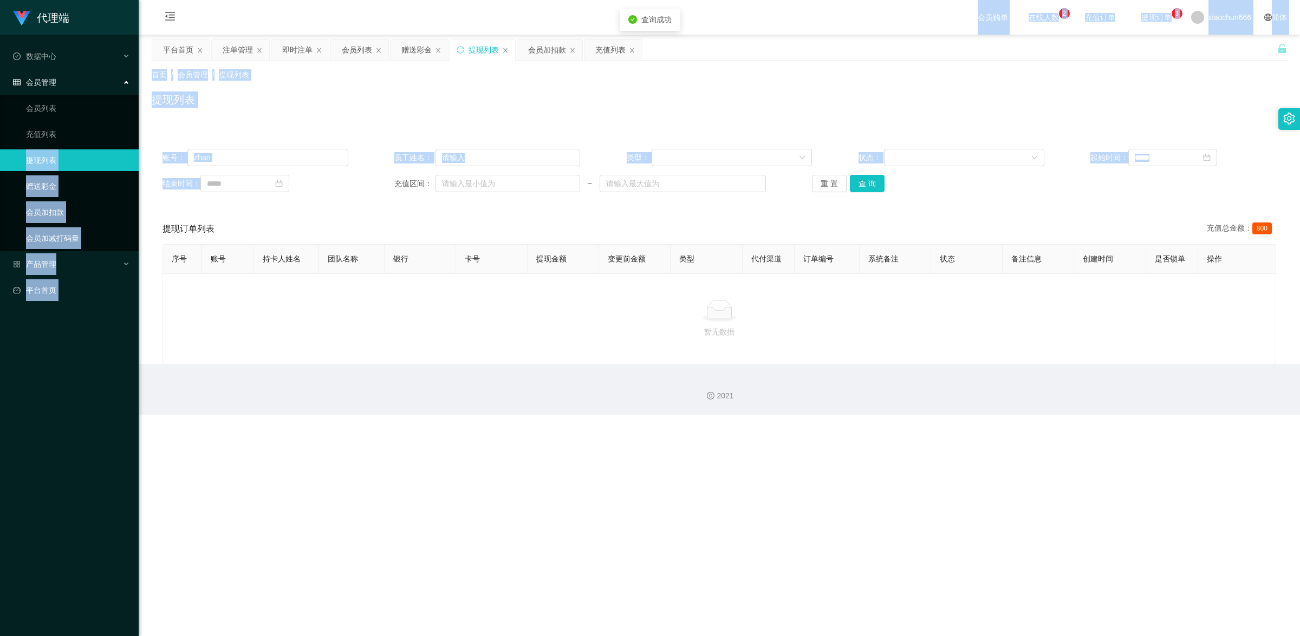
click at [128, 161] on section "代理端 数据中心 会员管理 会员列表 充值列表 提现列表 赠送彩金 会员加扣款 会员加减打码量 产品管理 开奖记录 注单管理 产品列表 即时注单 产品预设置 …" at bounding box center [650, 207] width 1300 height 415
copy section "提现列表 赠送彩金 会员加扣款 会员加减打码量 产品管理 开奖记录 注单管理 产品列表 即时注单 产品预设置 平台首页 保存配置 重置配置 整体风格设置 主题…"
click at [279, 161] on input "zhan" at bounding box center [267, 157] width 160 height 17
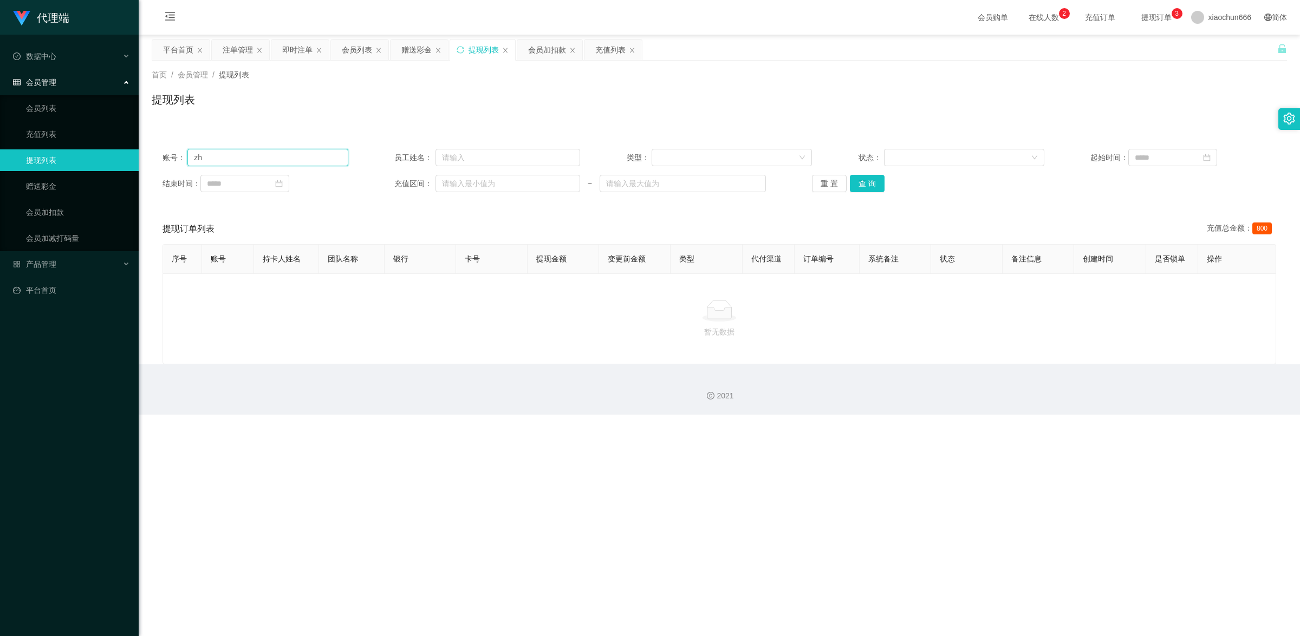
type input "z"
click at [504, 188] on button "查 询" at bounding box center [867, 183] width 35 height 17
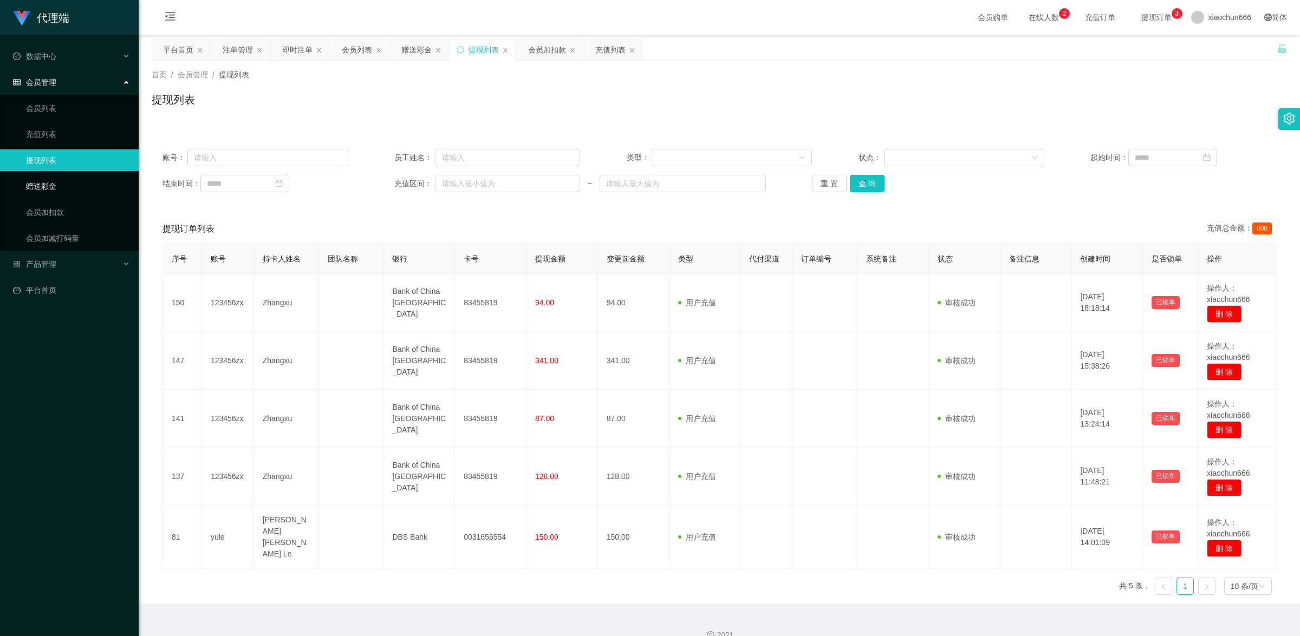
click at [61, 177] on link "赠送彩金" at bounding box center [78, 186] width 104 height 22
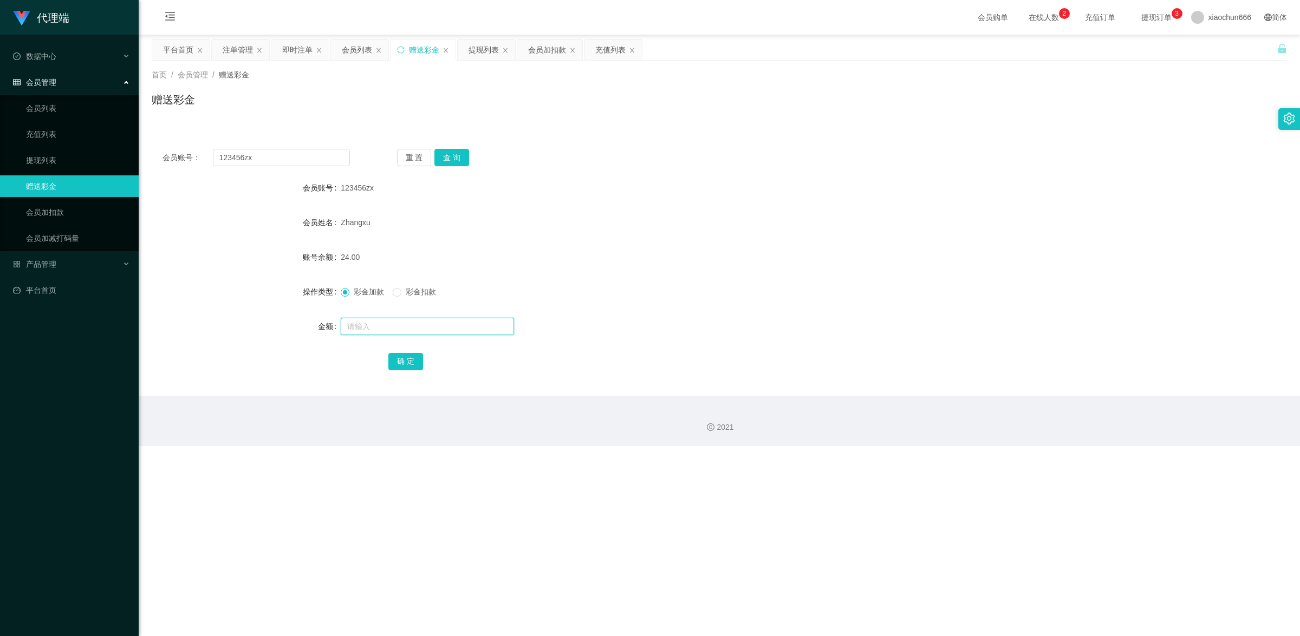
click at [355, 283] on input "text" at bounding box center [427, 326] width 173 height 17
type input "8"
click at [415, 283] on button "确 定" at bounding box center [405, 361] width 35 height 17
